Goal: Task Accomplishment & Management: Complete application form

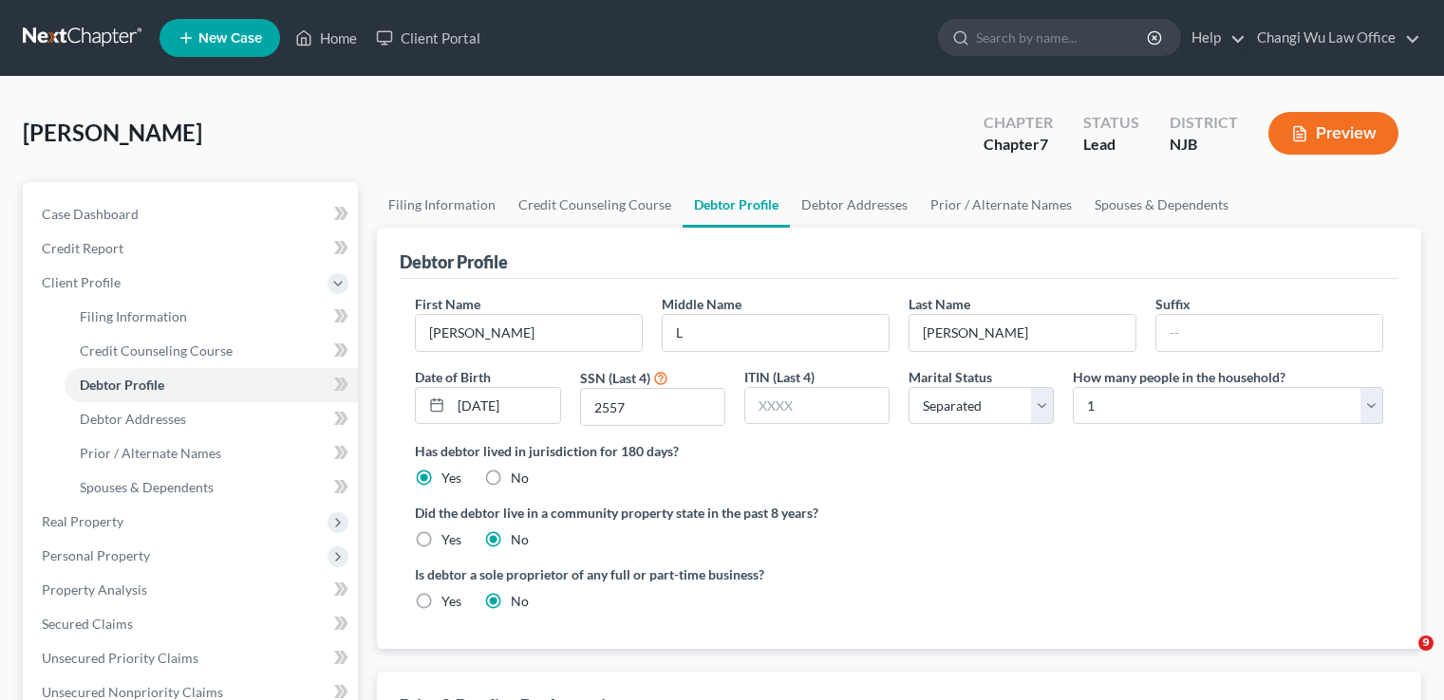
select select "2"
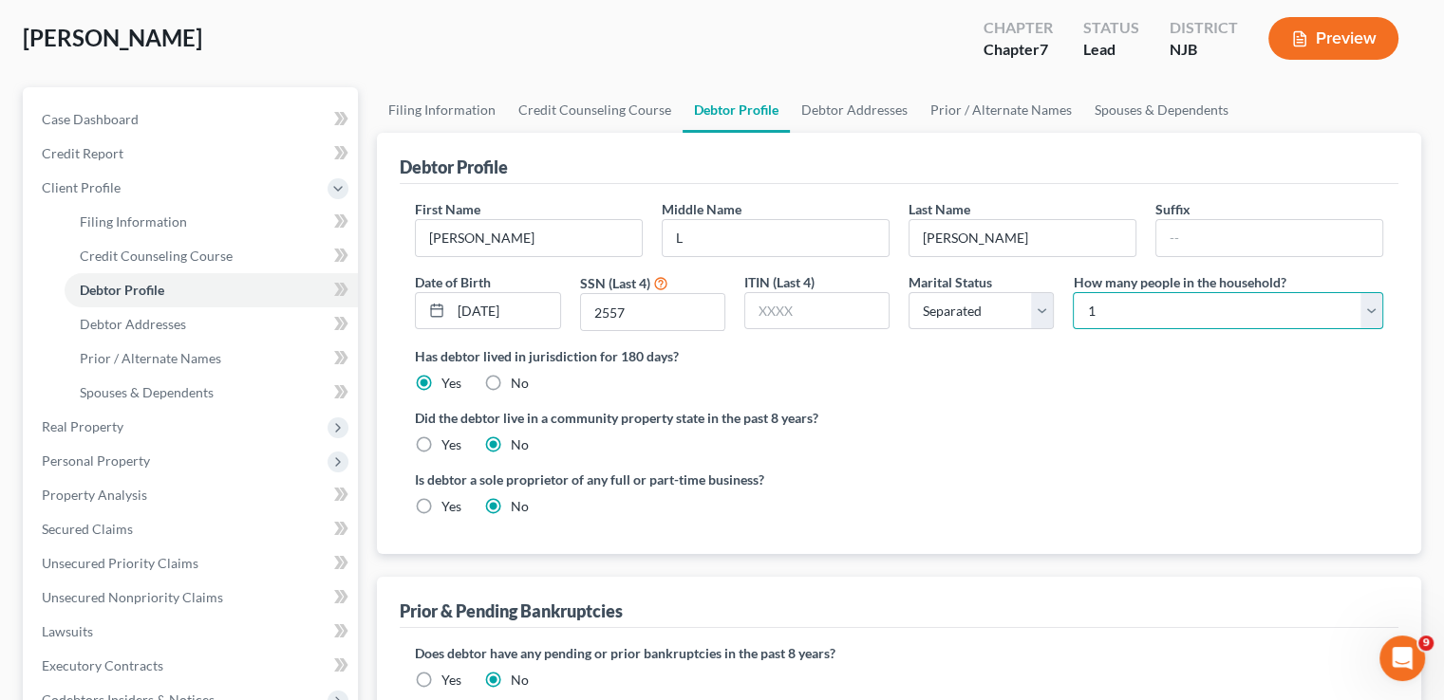
click at [1230, 308] on select "Select 1 2 3 4 5 6 7 8 9 10 11 12 13 14 15 16 17 18 19 20" at bounding box center [1228, 311] width 310 height 38
select select "1"
click at [1073, 292] on select "Select 1 2 3 4 5 6 7 8 9 10 11 12 13 14 15 16 17 18 19 20" at bounding box center [1228, 311] width 310 height 38
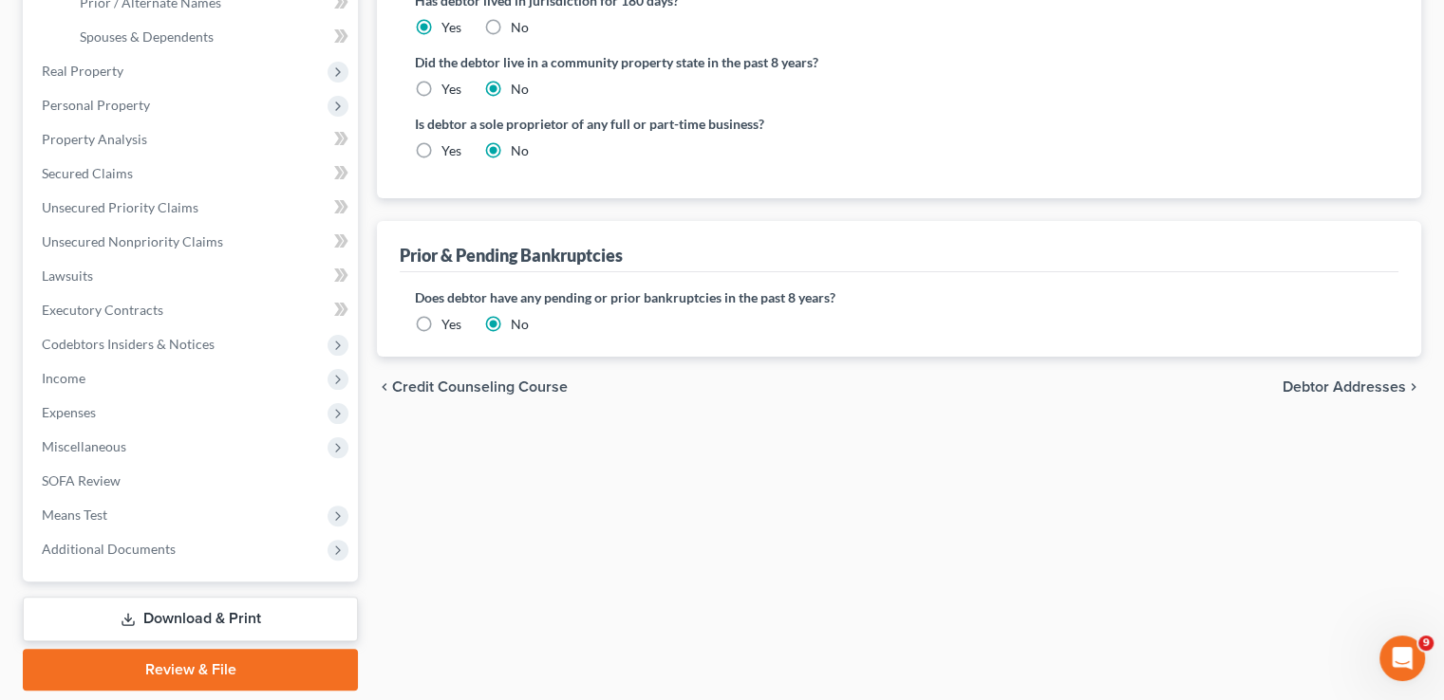
scroll to position [418, 0]
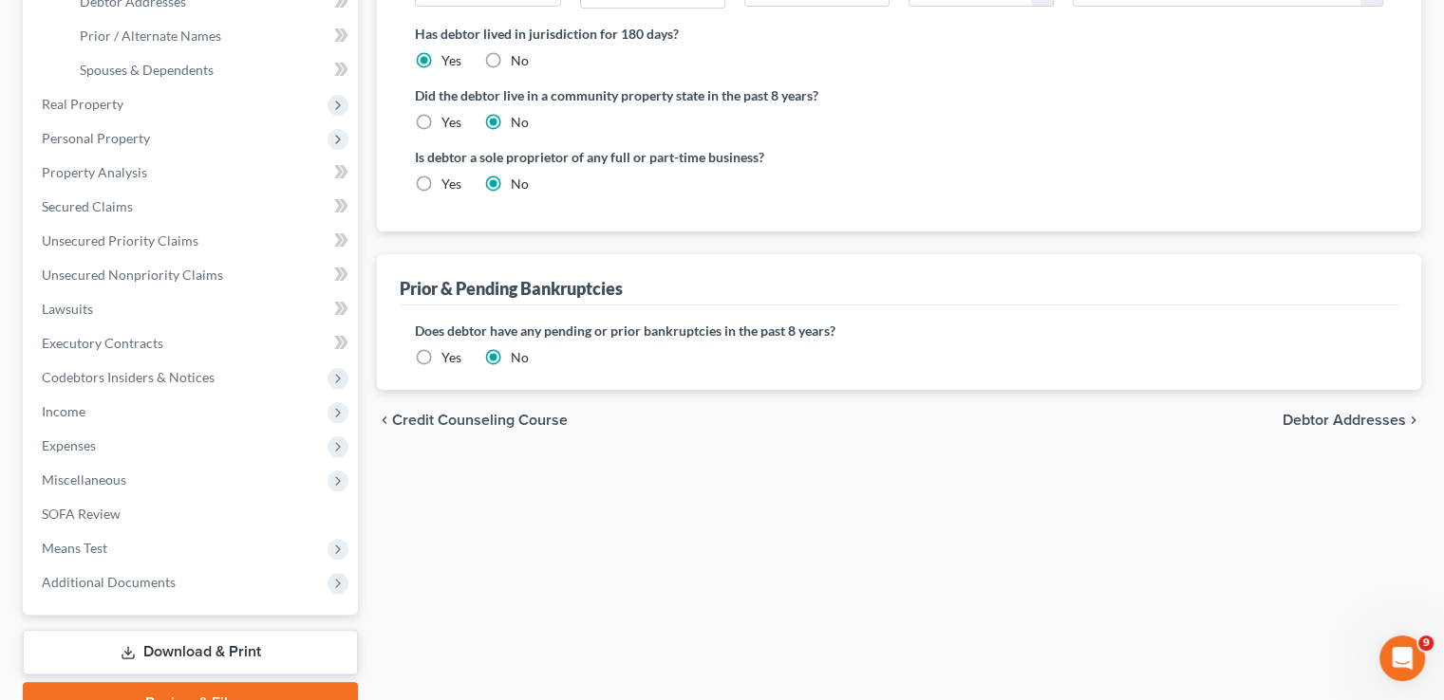
click at [1346, 414] on span "Debtor Addresses" at bounding box center [1343, 420] width 123 height 15
select select "0"
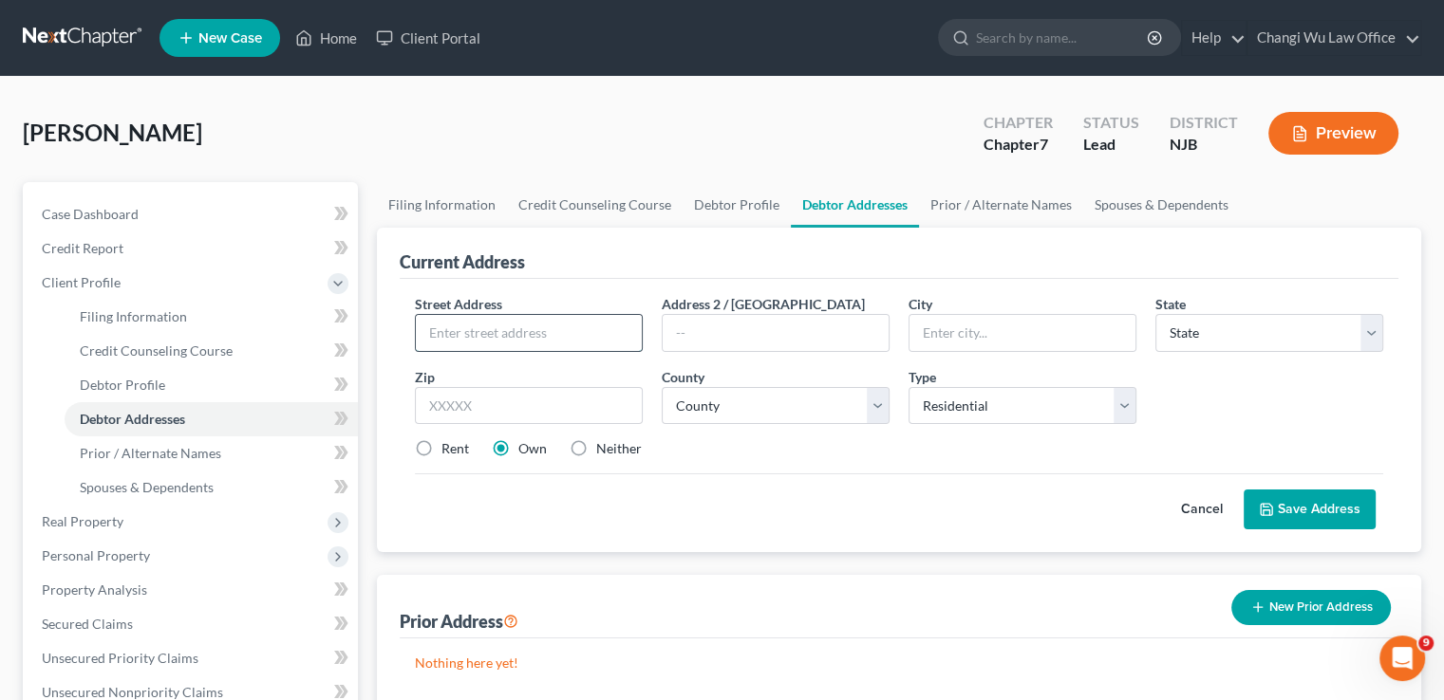
click at [467, 336] on input "text" at bounding box center [529, 333] width 226 height 36
type input "[STREET_ADDRESS]"
type input "[GEOGRAPHIC_DATA]"
select select "33"
type input "07080"
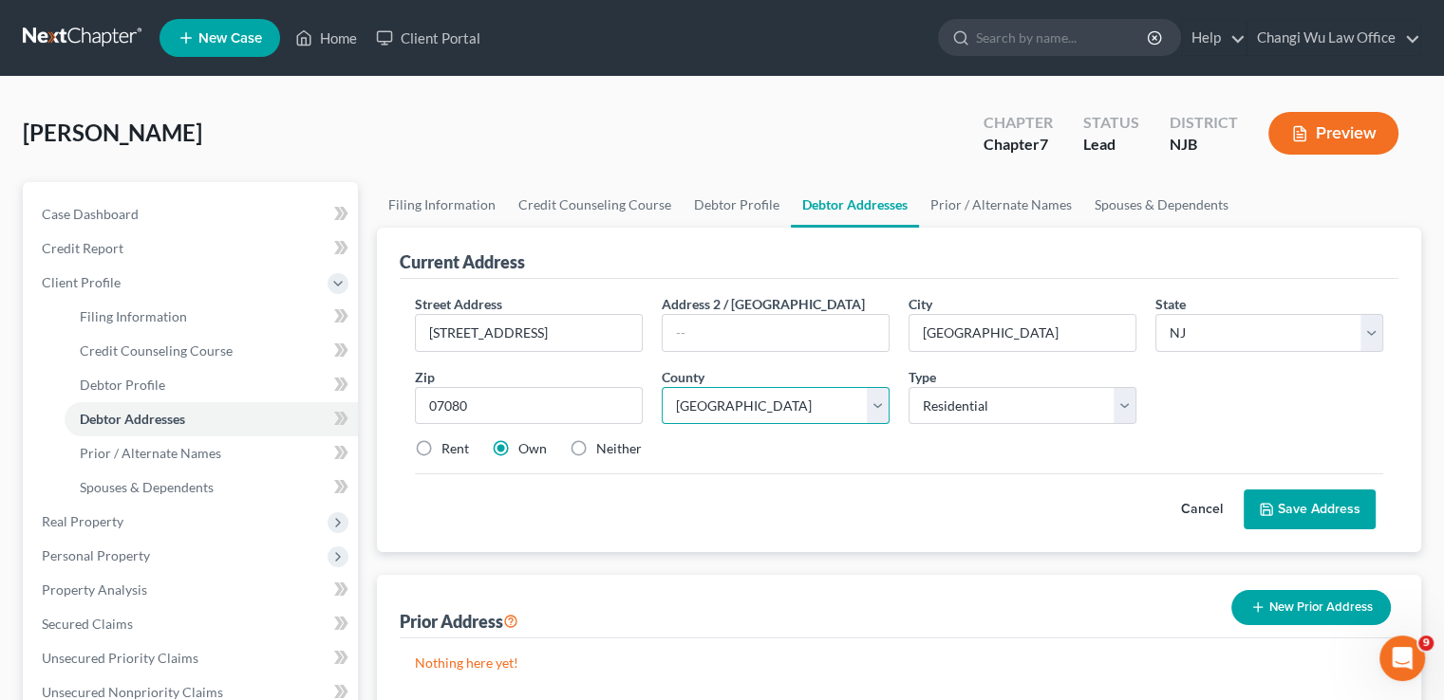
select select "11"
click at [1307, 508] on button "Save Address" at bounding box center [1309, 510] width 132 height 40
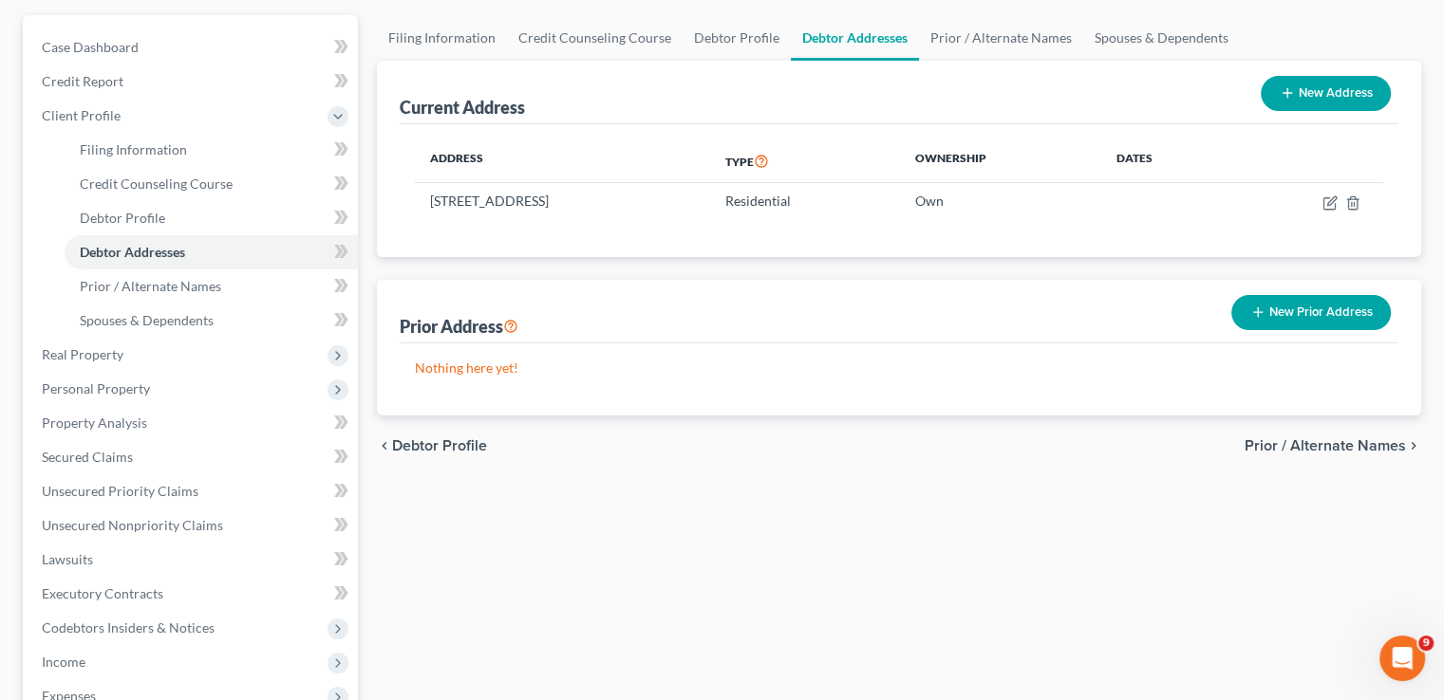
scroll to position [190, 0]
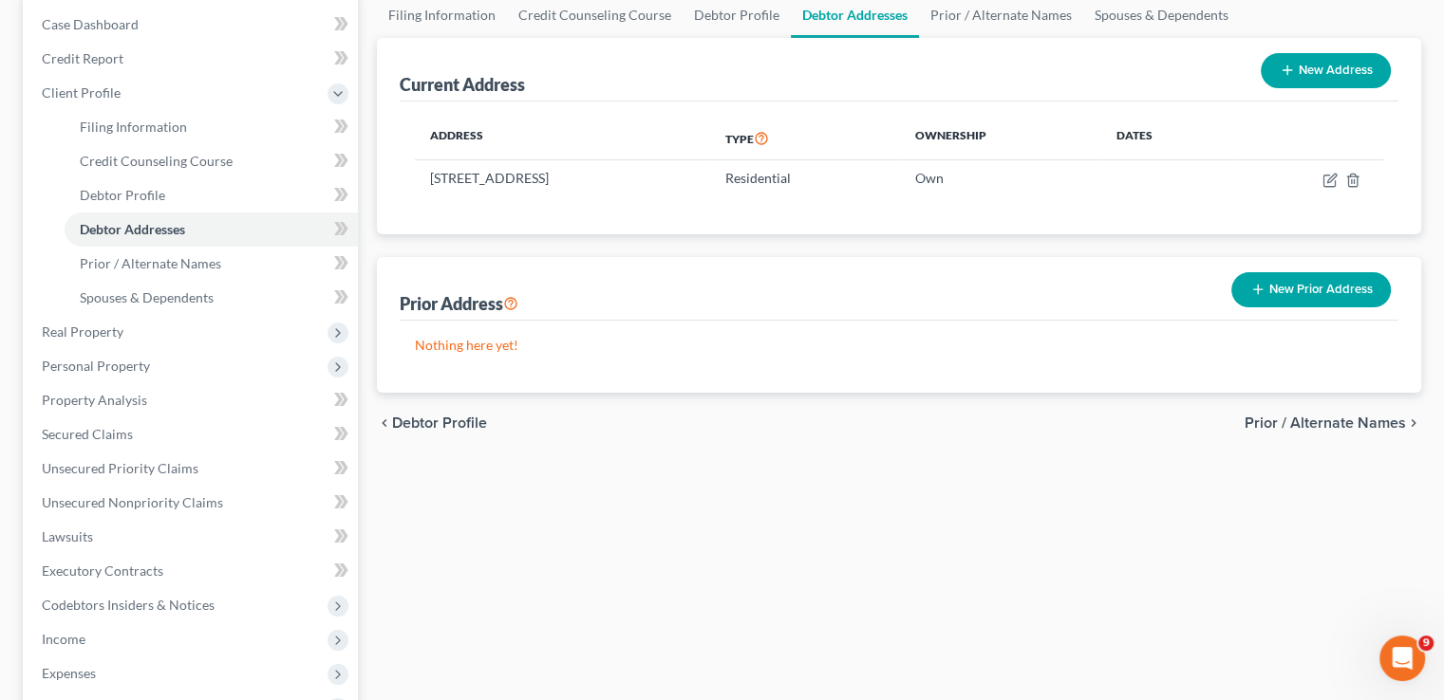
click at [1344, 428] on span "Prior / Alternate Names" at bounding box center [1324, 423] width 161 height 15
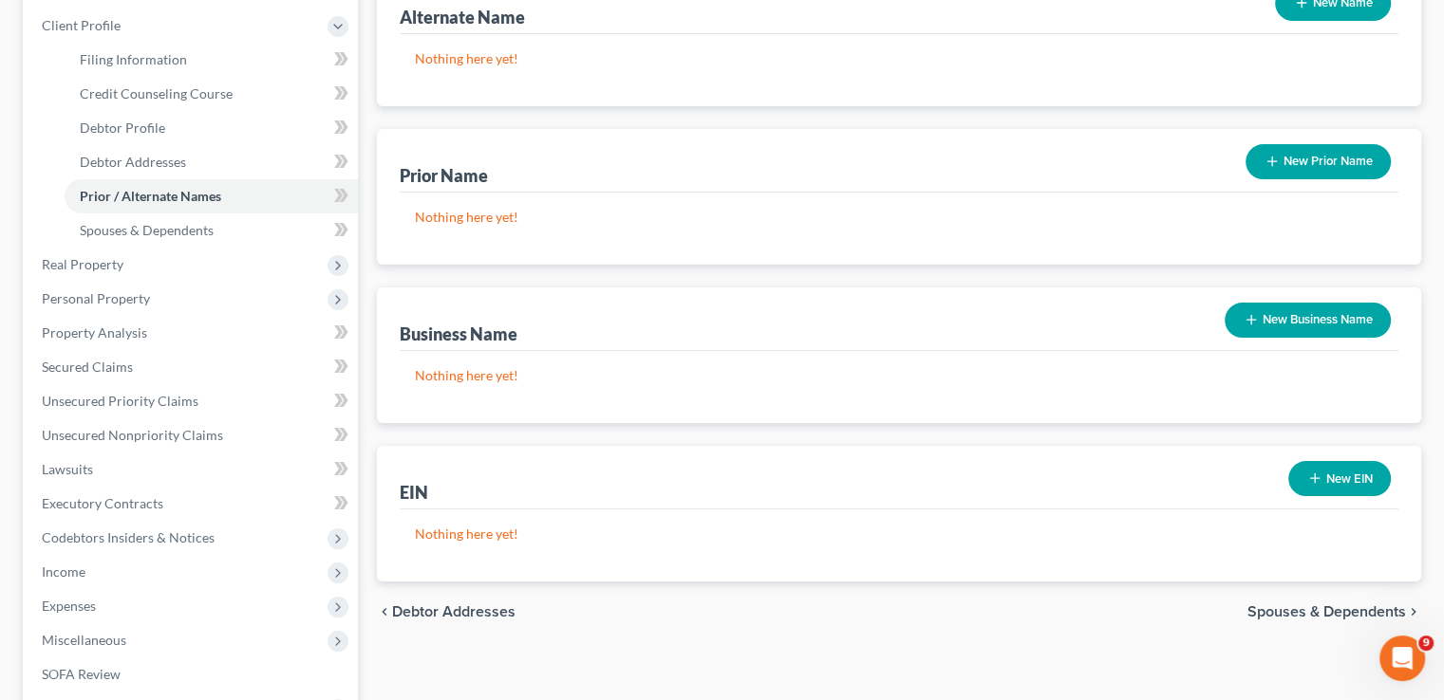
scroll to position [380, 0]
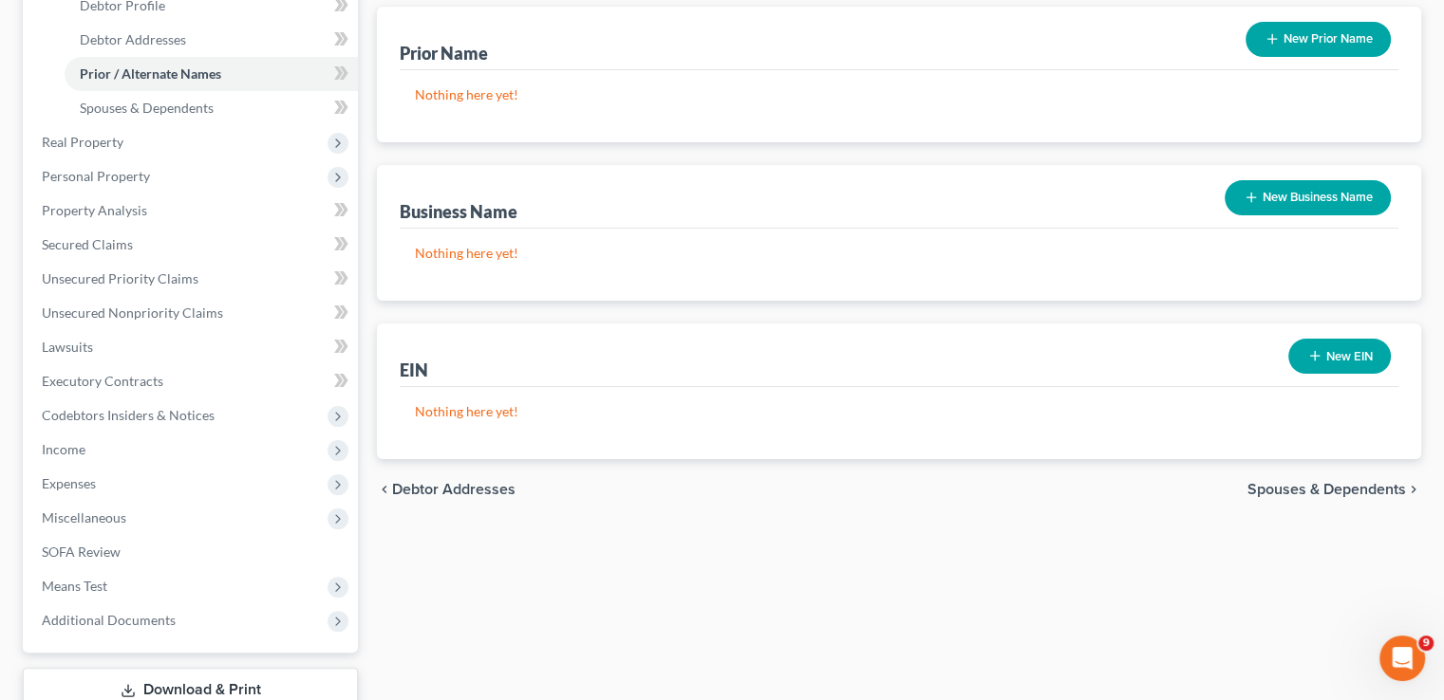
click at [1338, 489] on span "Spouses & Dependents" at bounding box center [1326, 489] width 159 height 15
click at [1338, 489] on div "Filing Information Credit Counseling Course Debtor Profile Debtor Addresses Pri…" at bounding box center [898, 283] width 1063 height 960
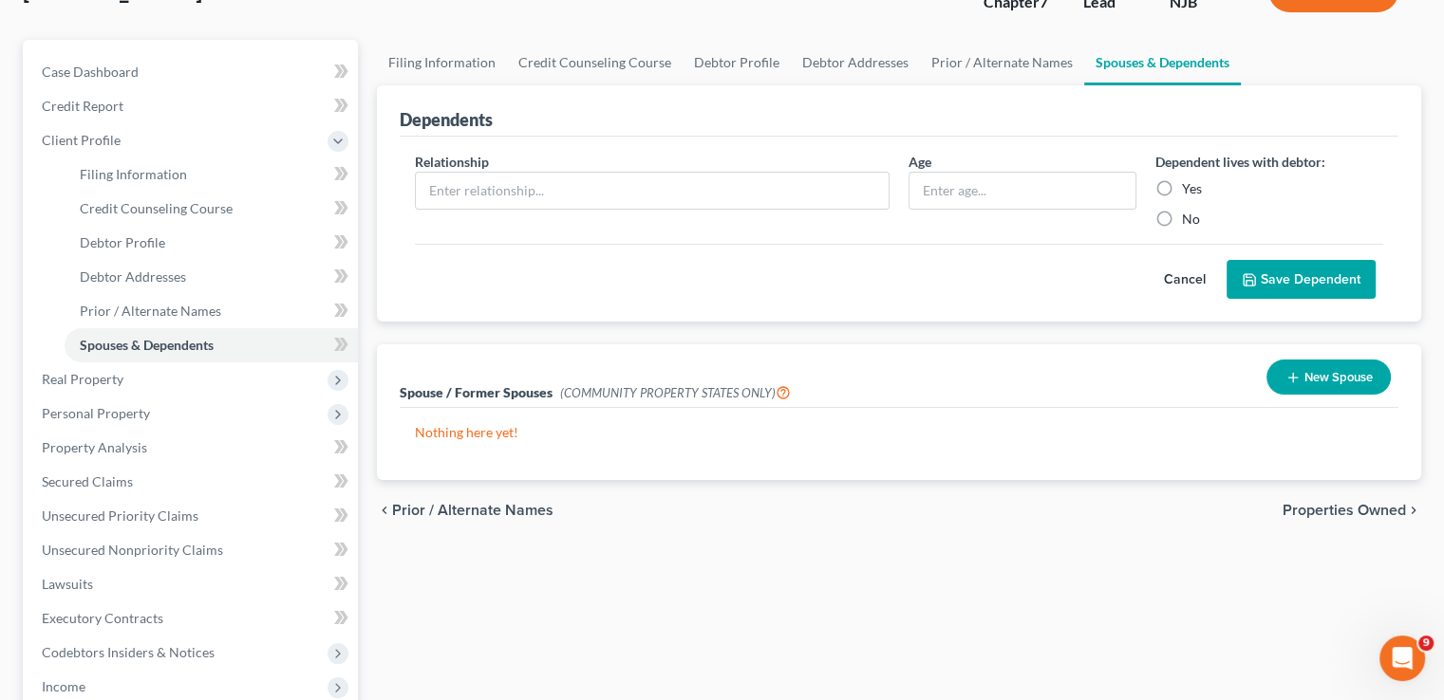
scroll to position [190, 0]
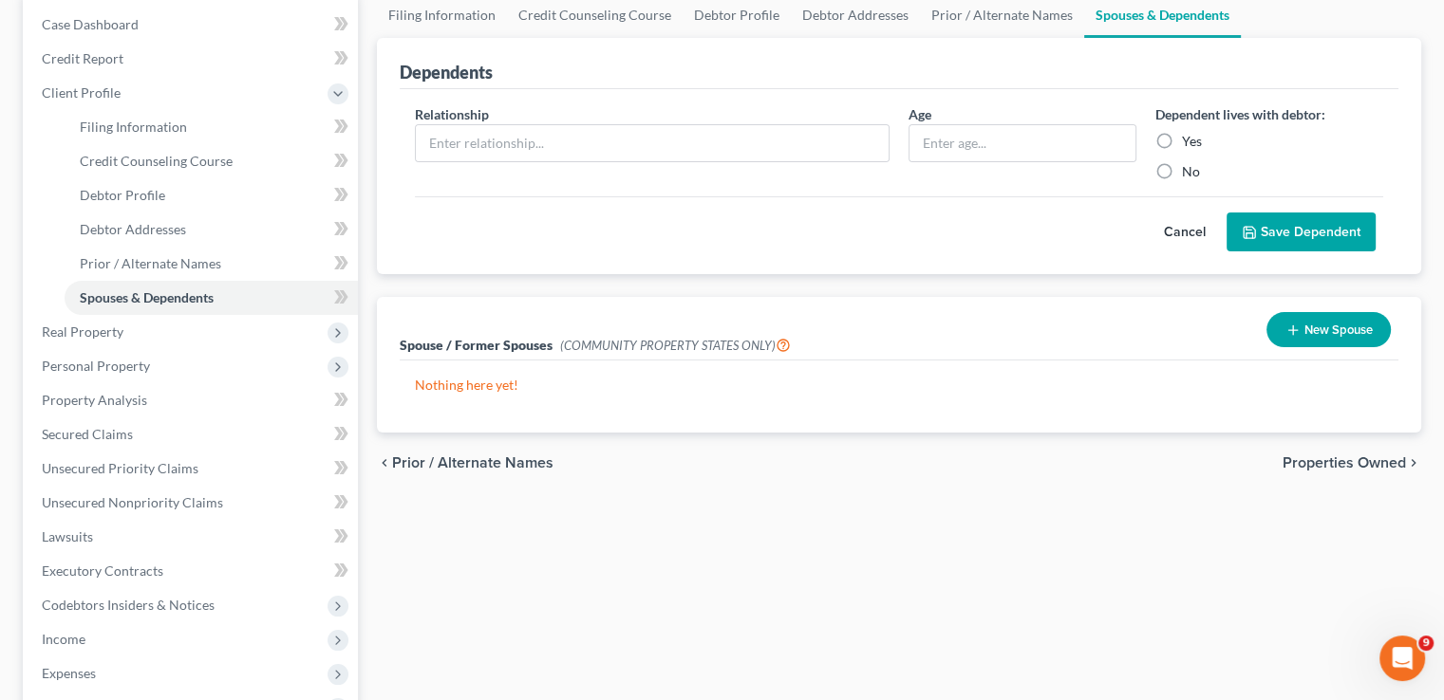
click at [1354, 334] on button "New Spouse" at bounding box center [1328, 329] width 124 height 35
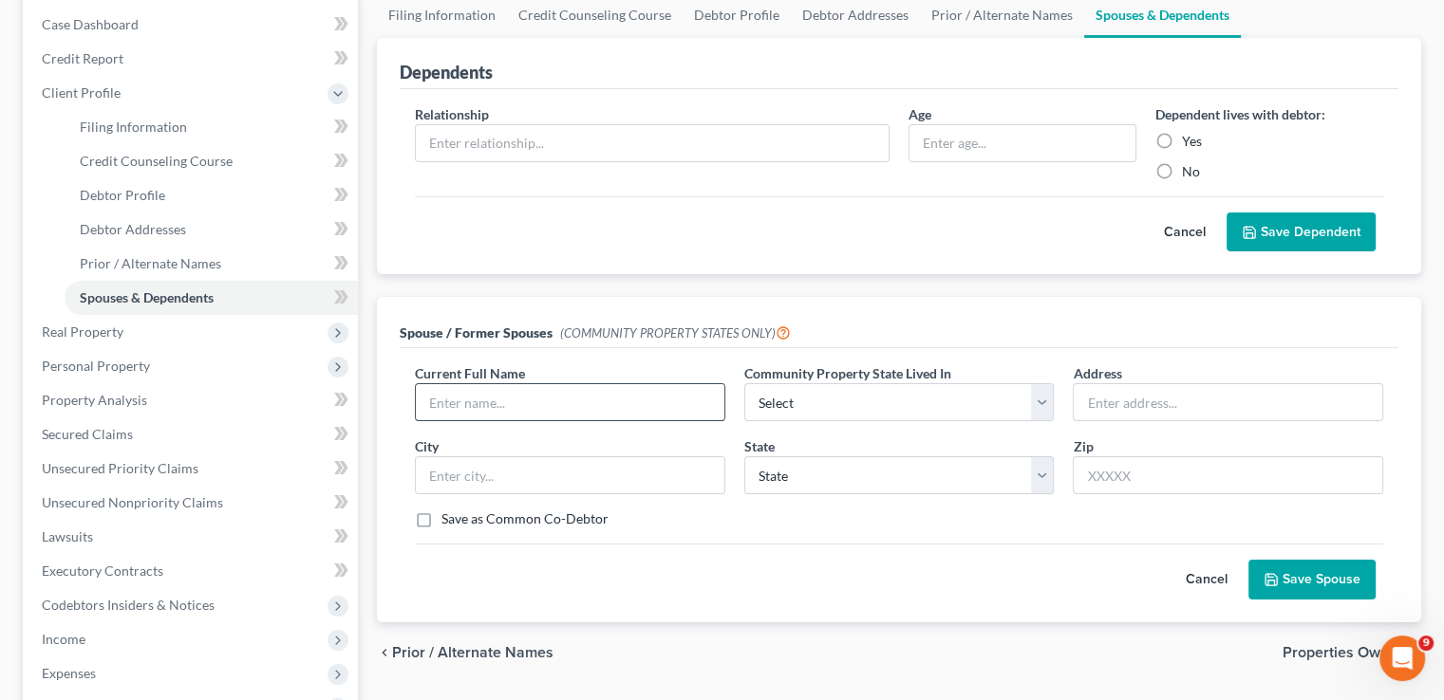
click at [565, 401] on input "text" at bounding box center [570, 402] width 308 height 36
type input "[PERSON_NAME]"
click at [896, 447] on div "State State [US_STATE] AK AR AZ CA CO [GEOGRAPHIC_DATA] DE DC [GEOGRAPHIC_DATA]…" at bounding box center [899, 466] width 329 height 58
click at [1146, 398] on input "text" at bounding box center [1227, 402] width 308 height 36
type input "[STREET_ADDRESS]"
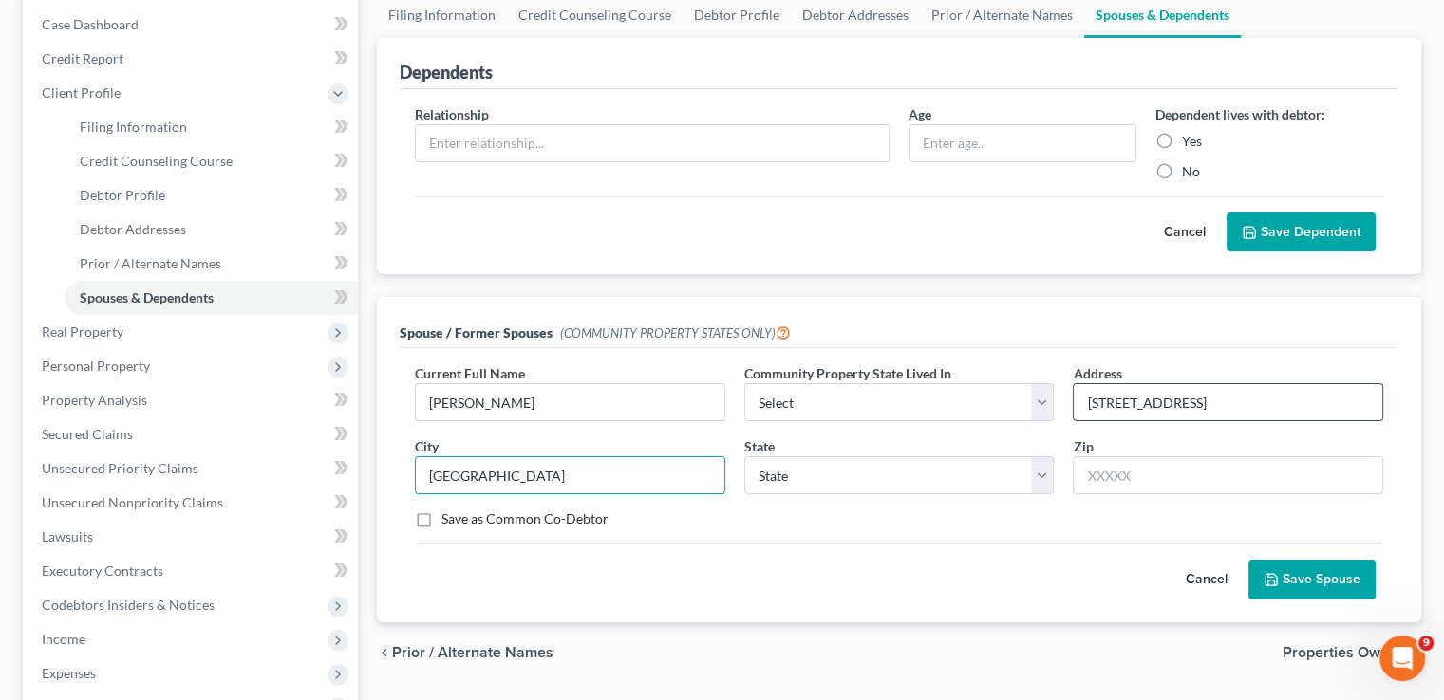
type input "[GEOGRAPHIC_DATA]"
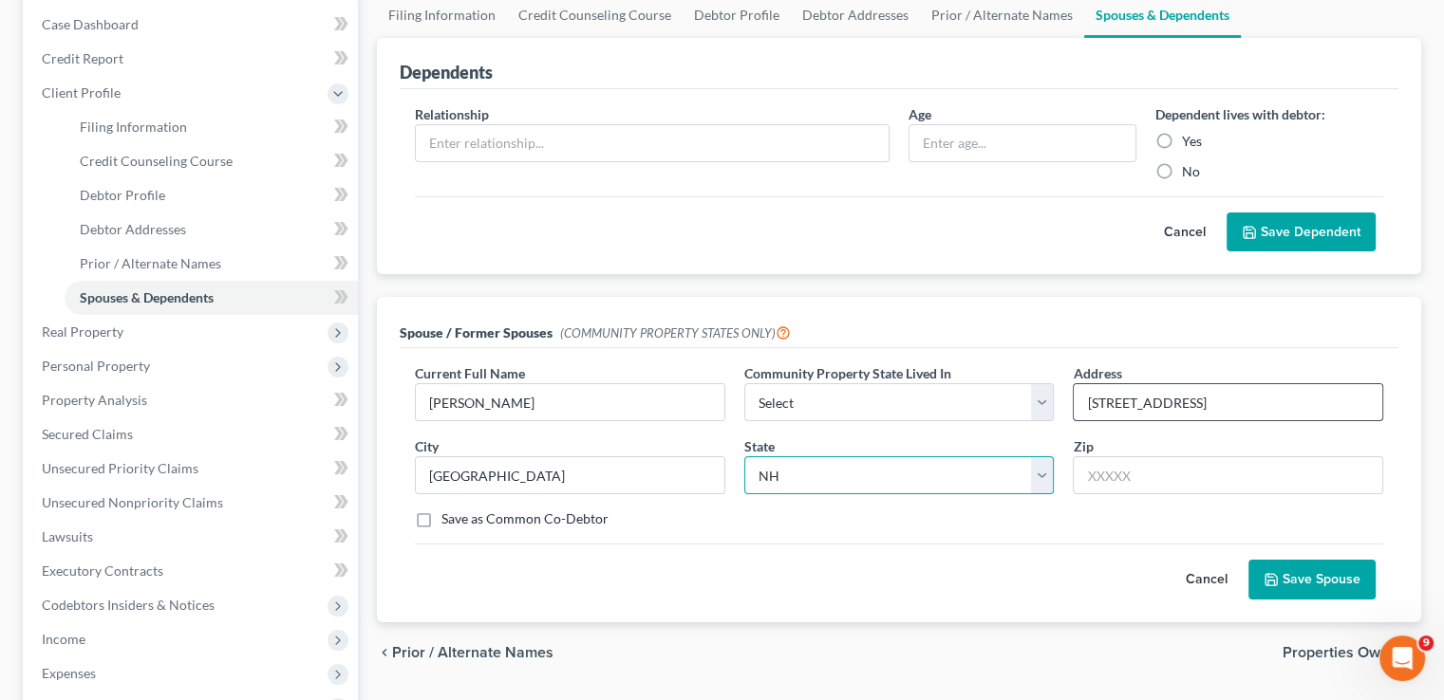
select select "33"
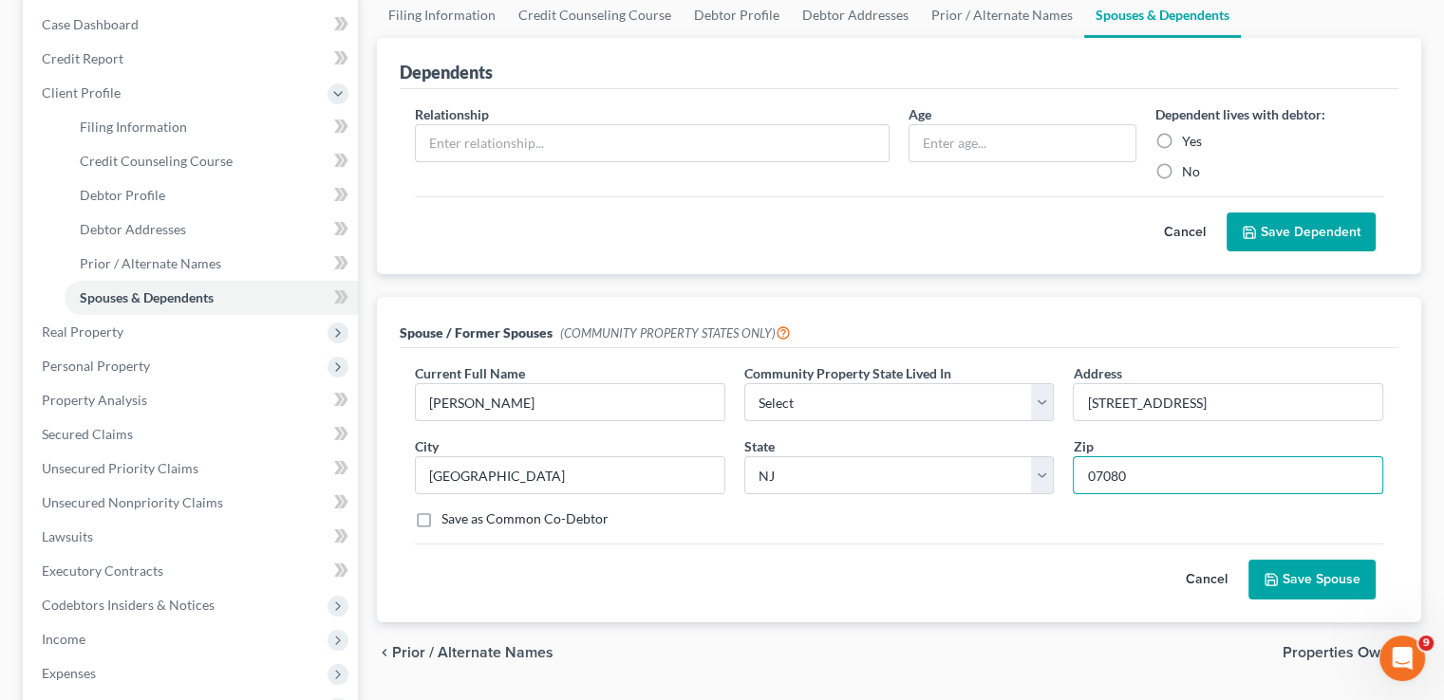
type input "07080"
click at [1319, 586] on button "Save Spouse" at bounding box center [1311, 580] width 127 height 40
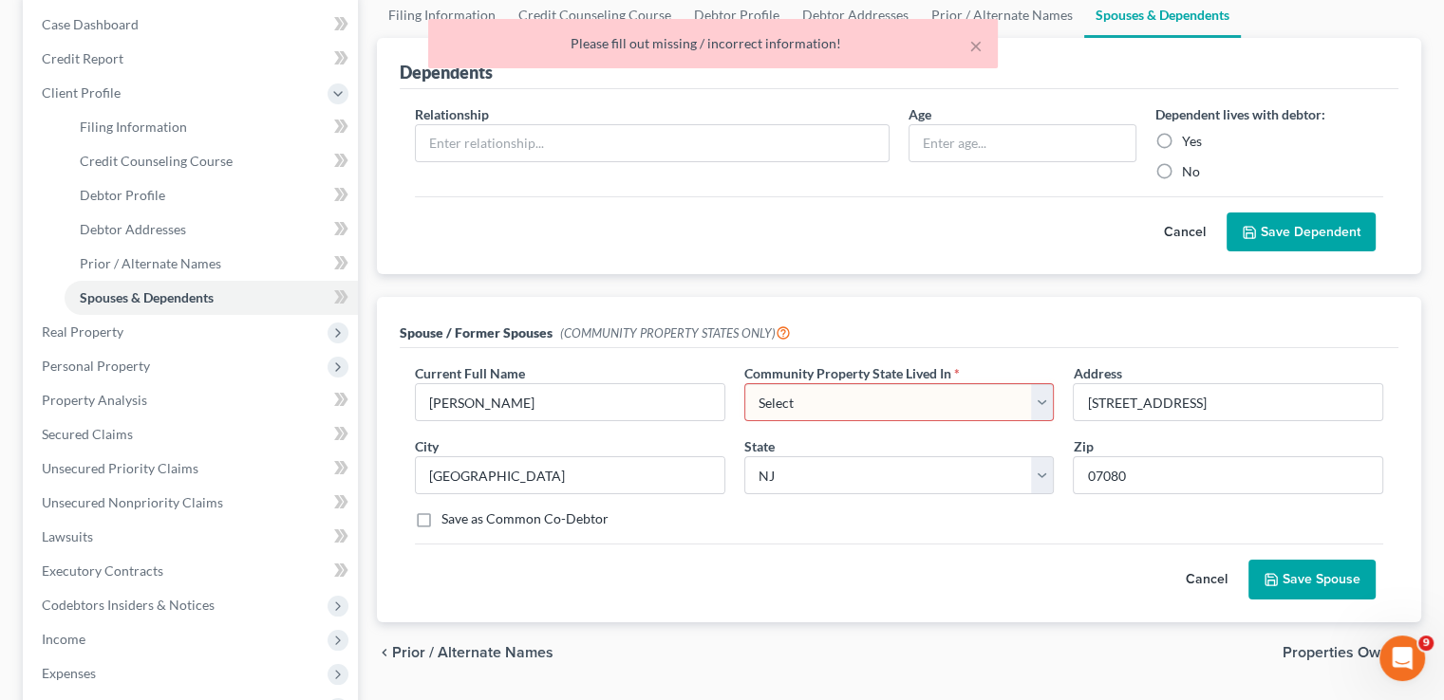
click at [1044, 400] on select "Select AZ CA GU ID LA NV NM PR [GEOGRAPHIC_DATA] [GEOGRAPHIC_DATA] [GEOGRAPHIC_…" at bounding box center [899, 402] width 310 height 38
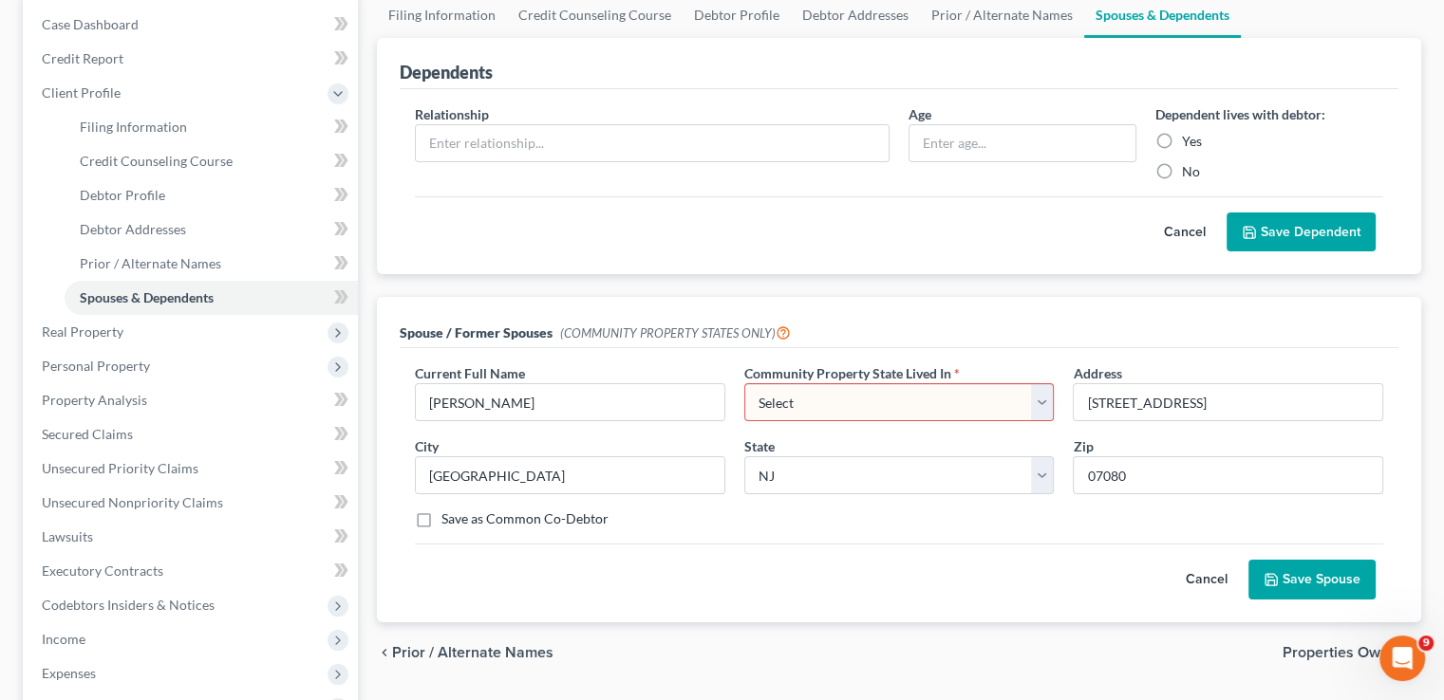
click at [678, 331] on span "(COMMUNITY PROPERTY STATES ONLY)" at bounding box center [675, 333] width 231 height 15
click at [1204, 572] on button "Cancel" at bounding box center [1207, 580] width 84 height 38
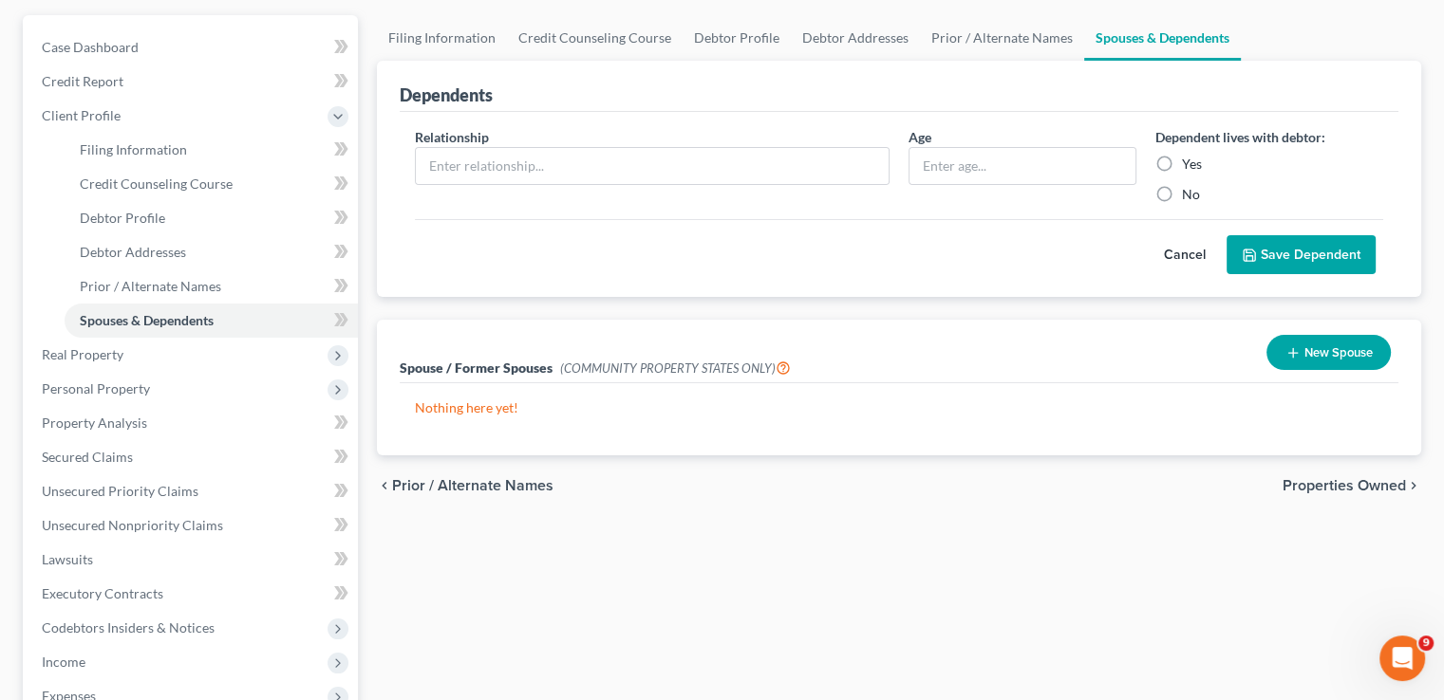
scroll to position [95, 0]
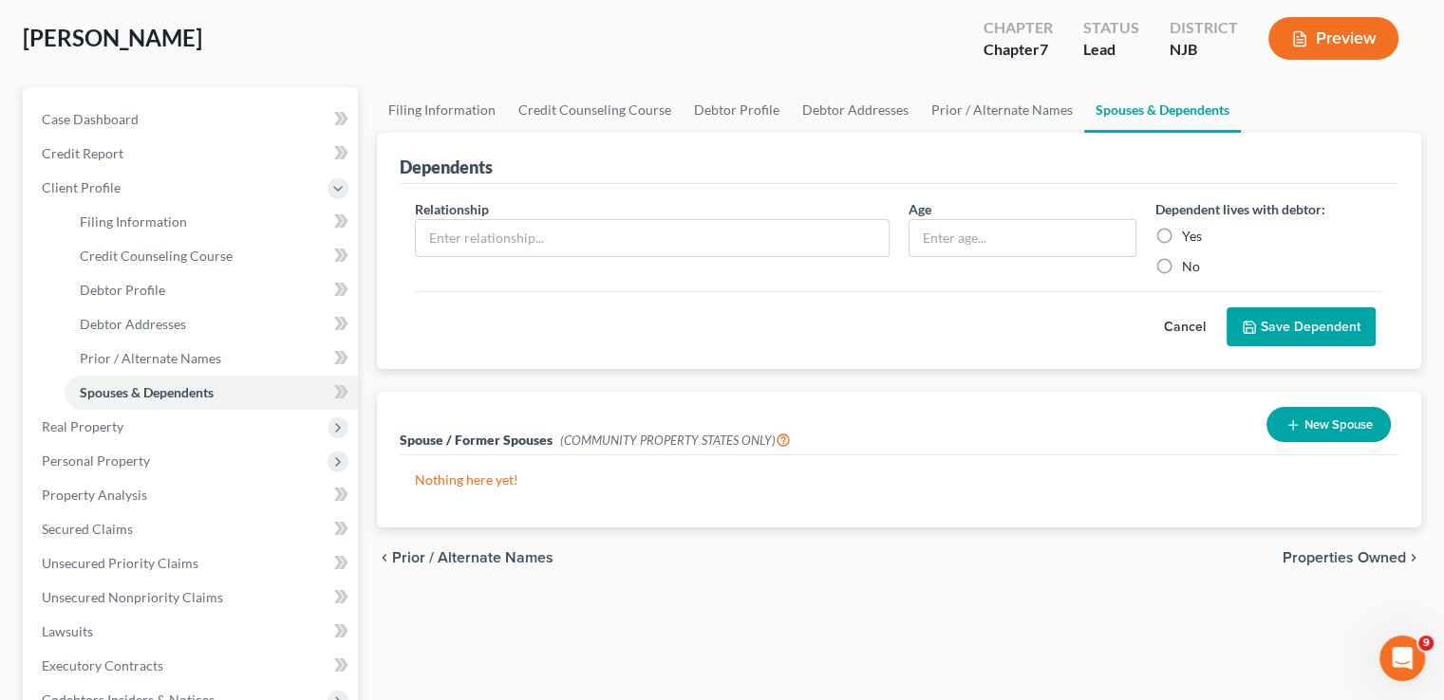
click at [1346, 555] on span "Properties Owned" at bounding box center [1343, 557] width 123 height 15
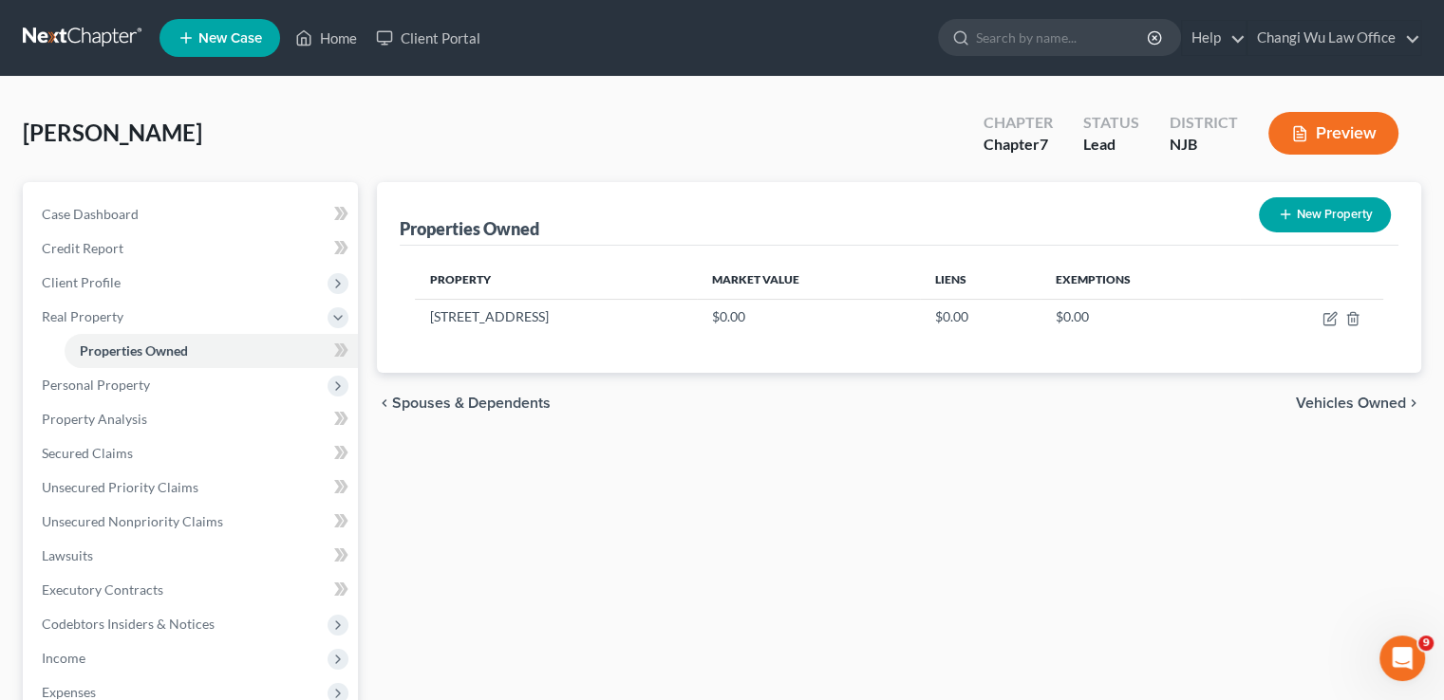
click at [1352, 402] on span "Vehicles Owned" at bounding box center [1351, 403] width 110 height 15
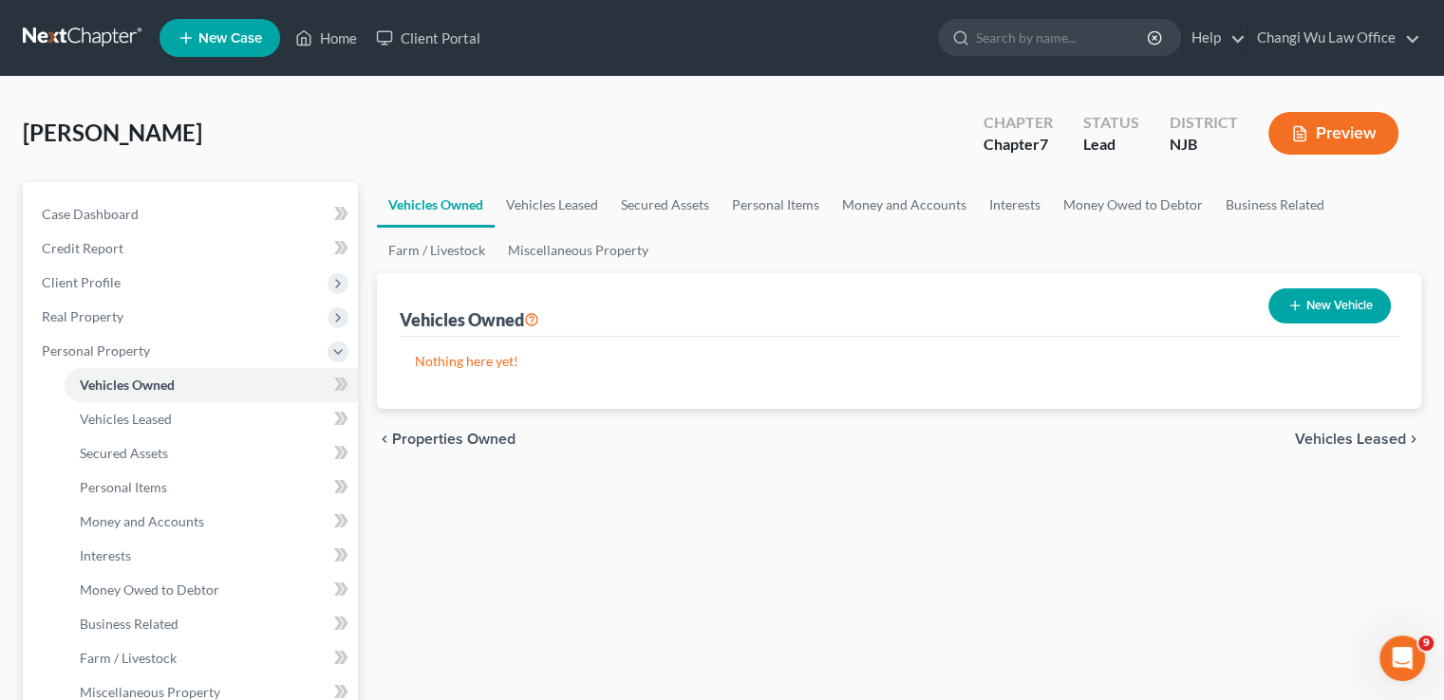
click at [1370, 441] on span "Vehicles Leased" at bounding box center [1350, 439] width 111 height 15
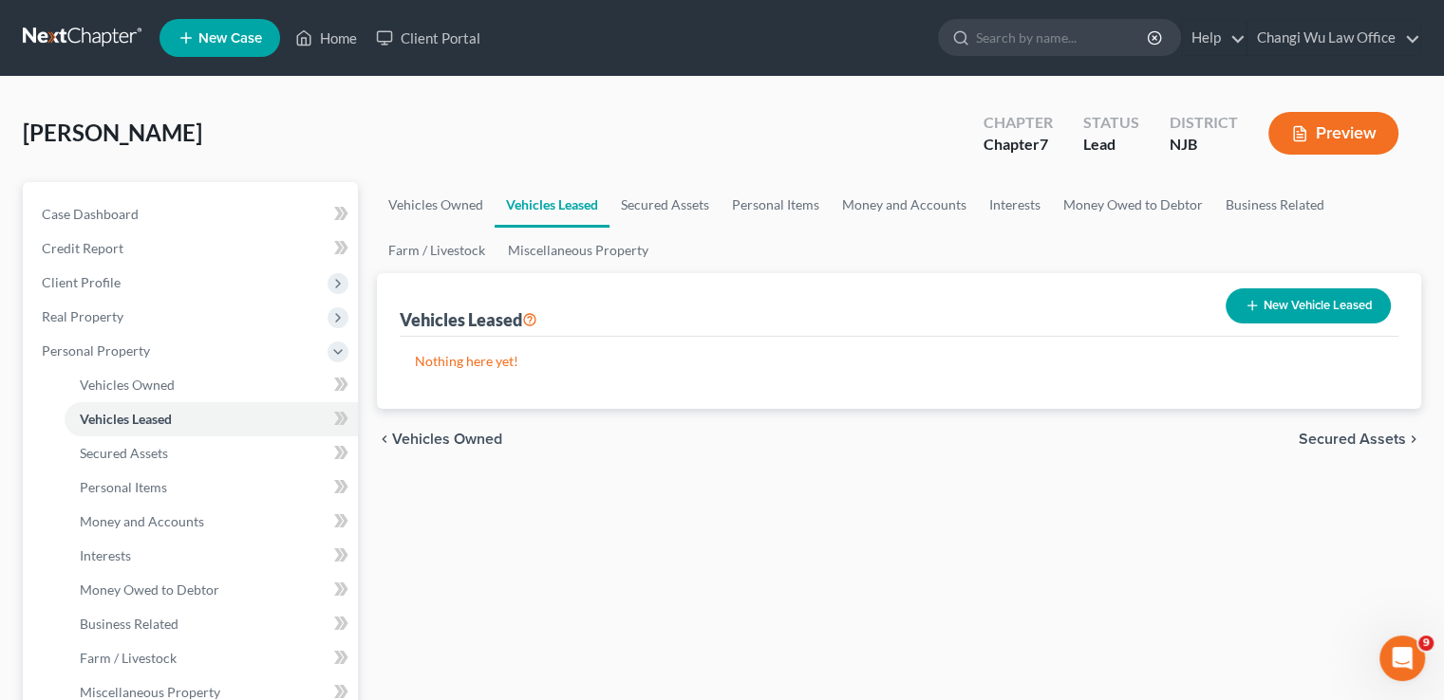
click at [1370, 441] on span "Secured Assets" at bounding box center [1351, 439] width 107 height 15
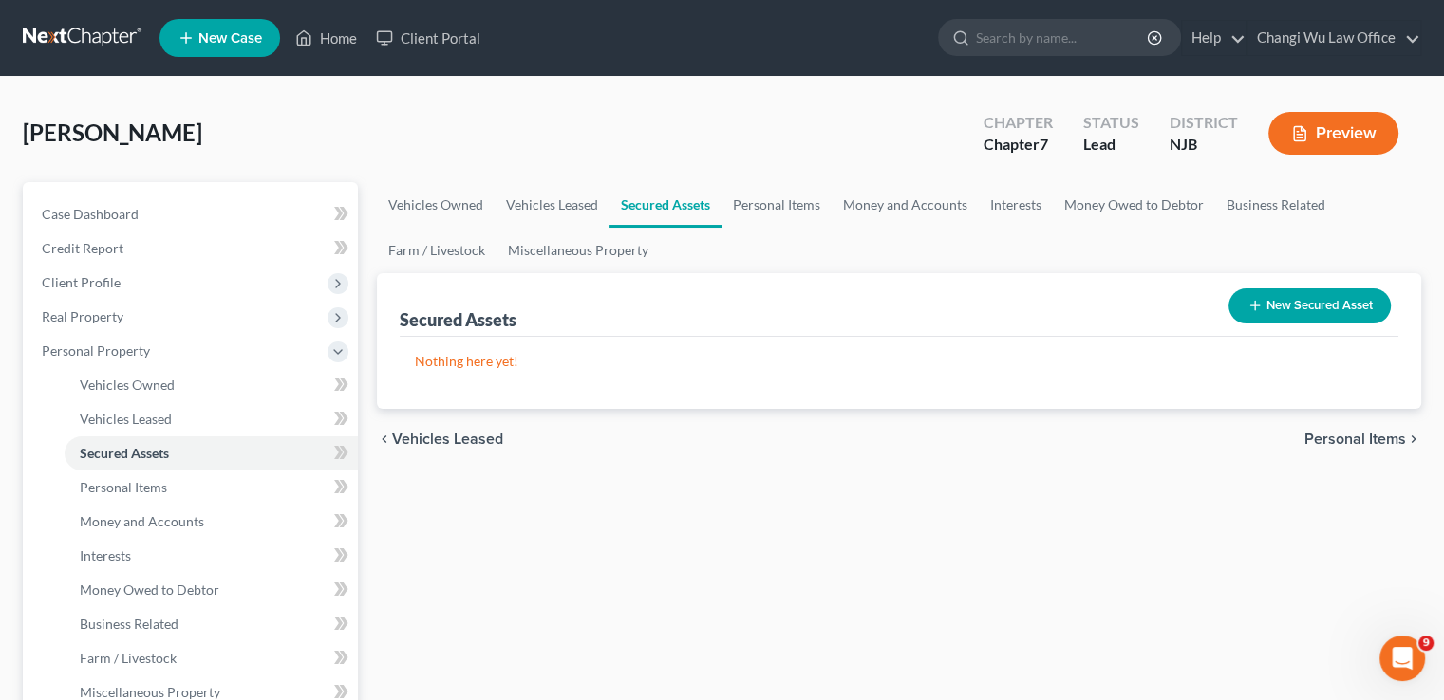
click at [1370, 441] on span "Personal Items" at bounding box center [1355, 439] width 102 height 15
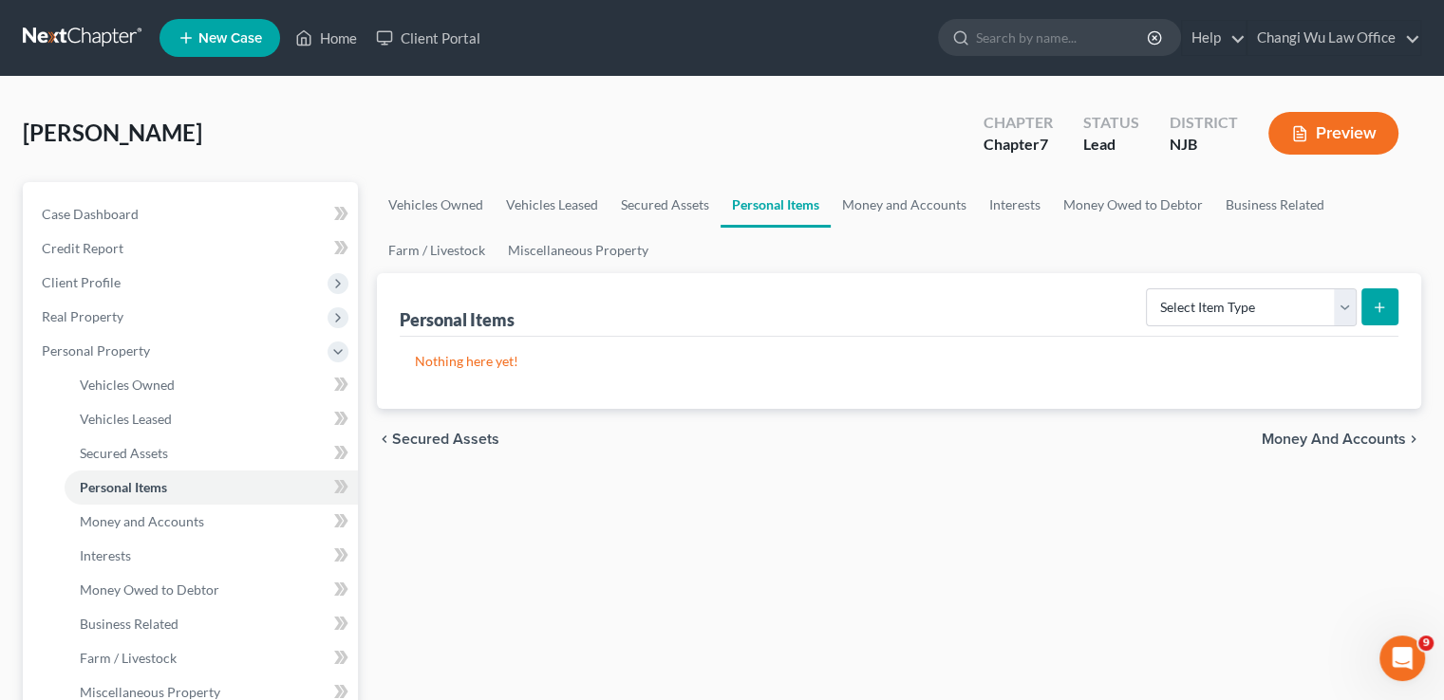
click at [1370, 441] on span "Money and Accounts" at bounding box center [1333, 439] width 144 height 15
